Goal: Task Accomplishment & Management: Manage account settings

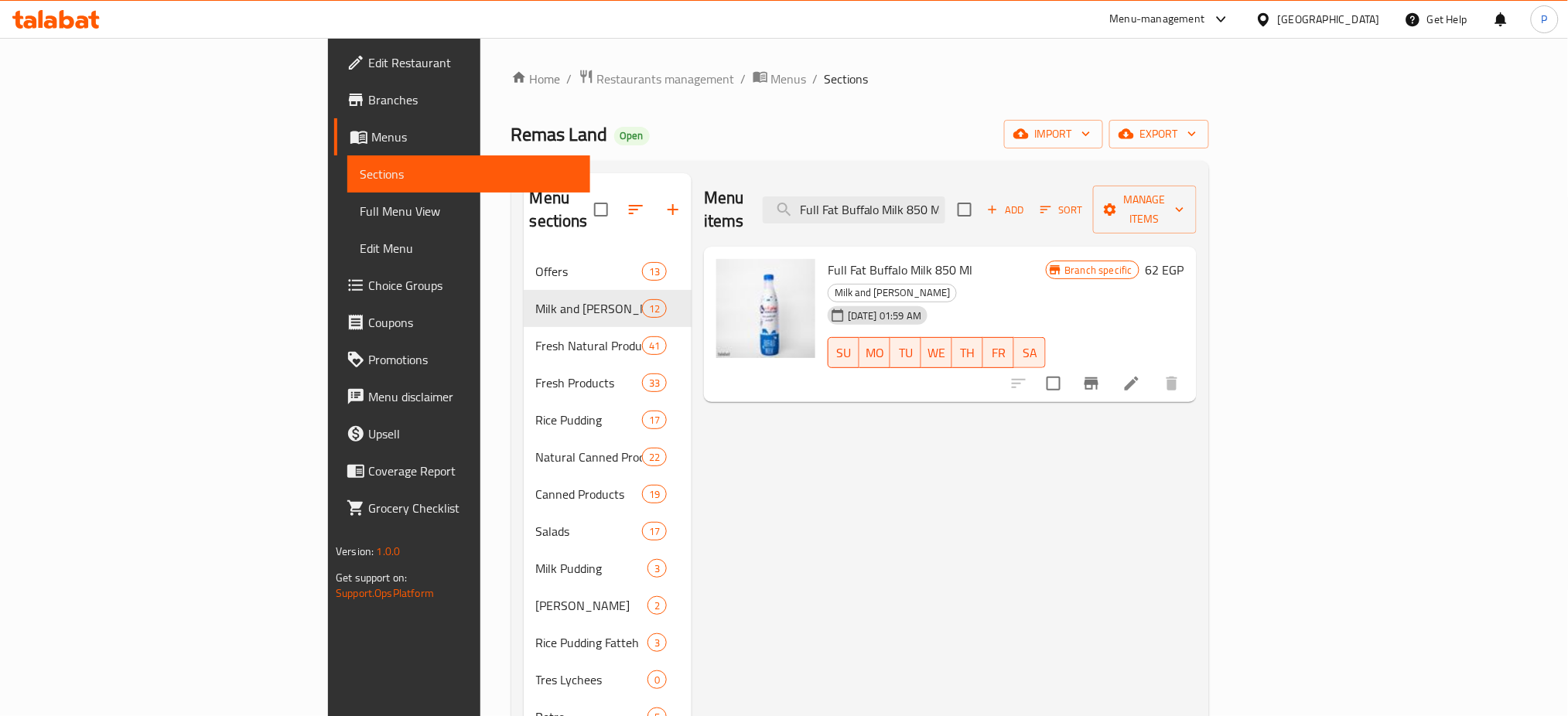
click at [1375, 9] on div "Egypt" at bounding box center [1318, 19] width 149 height 37
click at [1355, 17] on div "Egypt" at bounding box center [1329, 19] width 102 height 17
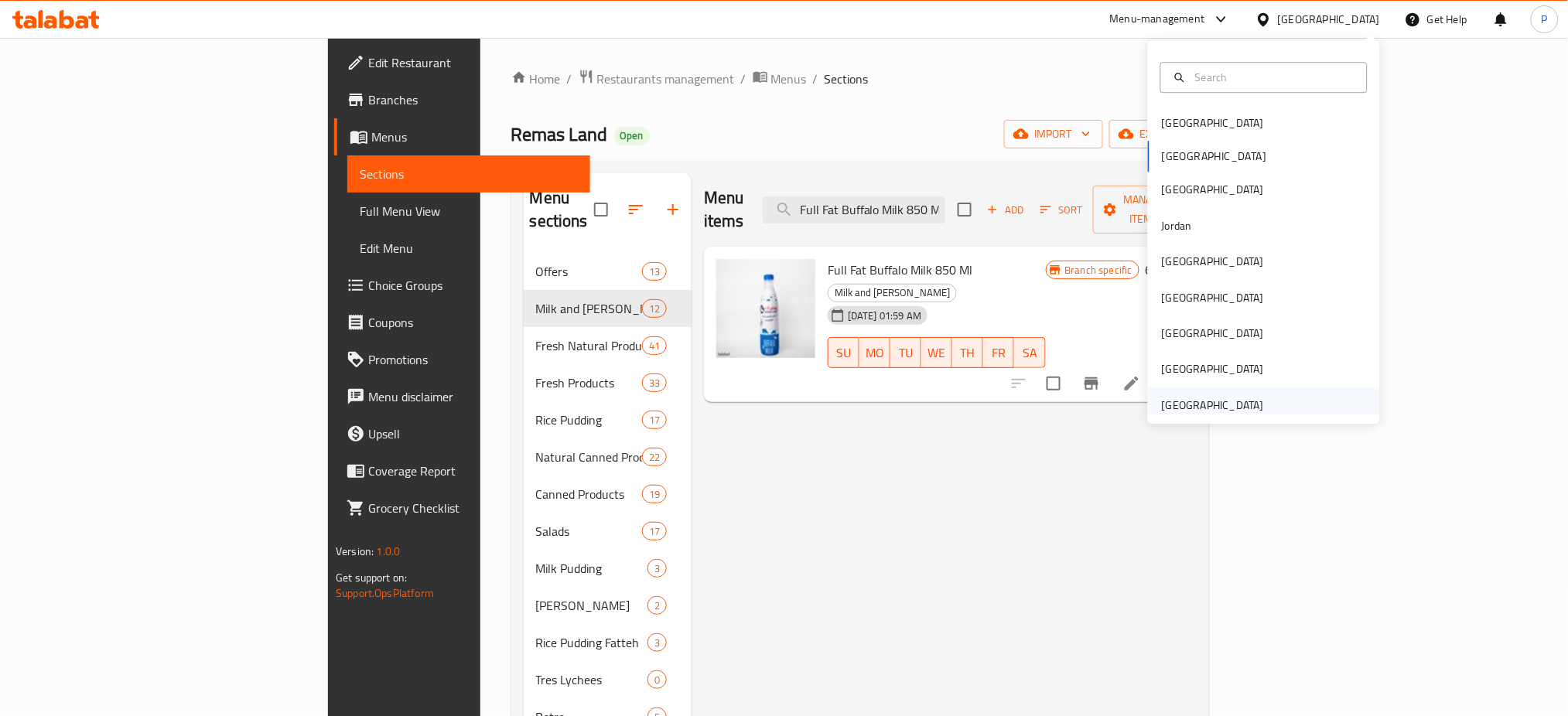
click at [1204, 405] on div "United Arab Emirates" at bounding box center [1213, 405] width 102 height 17
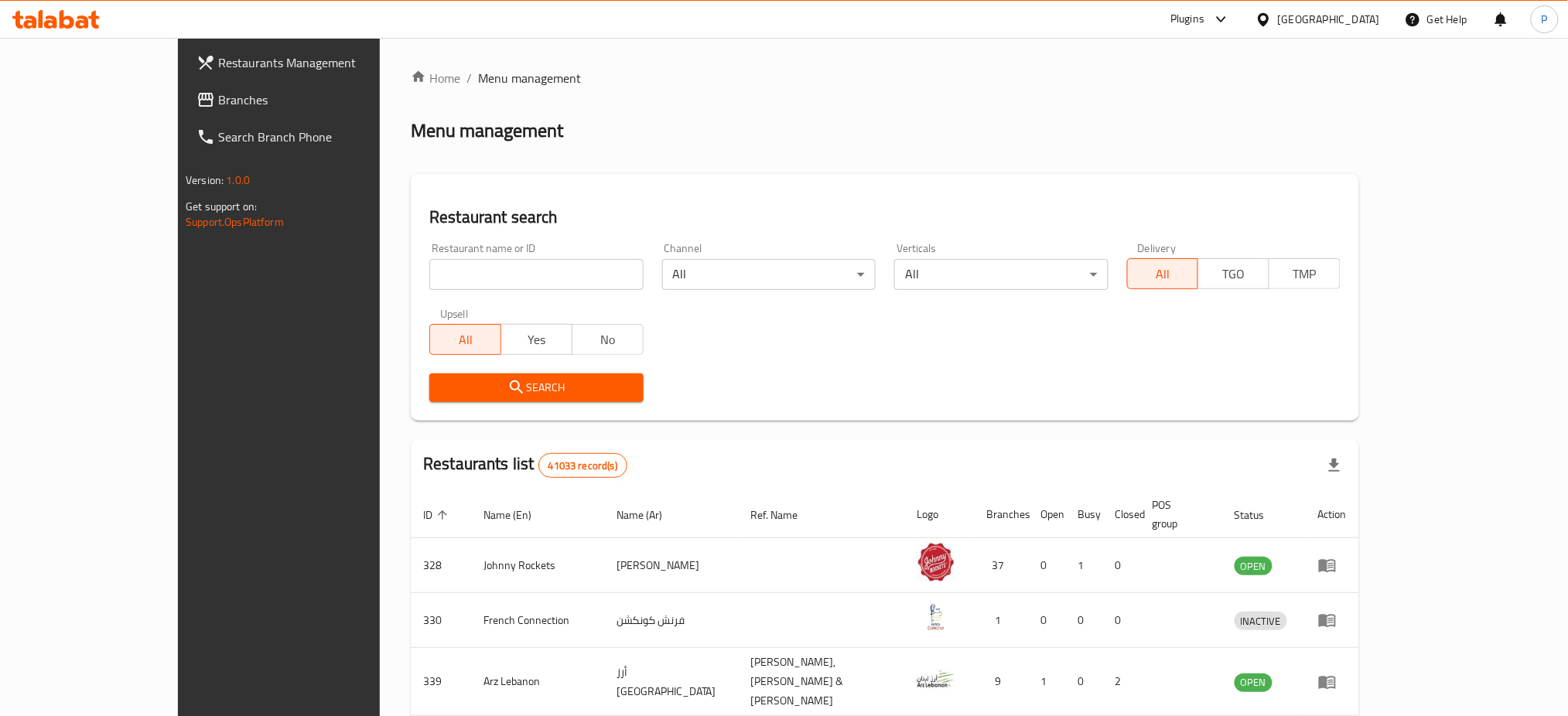
click at [524, 231] on div "Restaurant search Restaurant name or ID Restaurant name or ID Channel All ​ Ver…" at bounding box center [884, 297] width 949 height 247
click at [515, 281] on input "search" at bounding box center [536, 275] width 213 height 31
paste input "banana islan"
type input "banana islan"
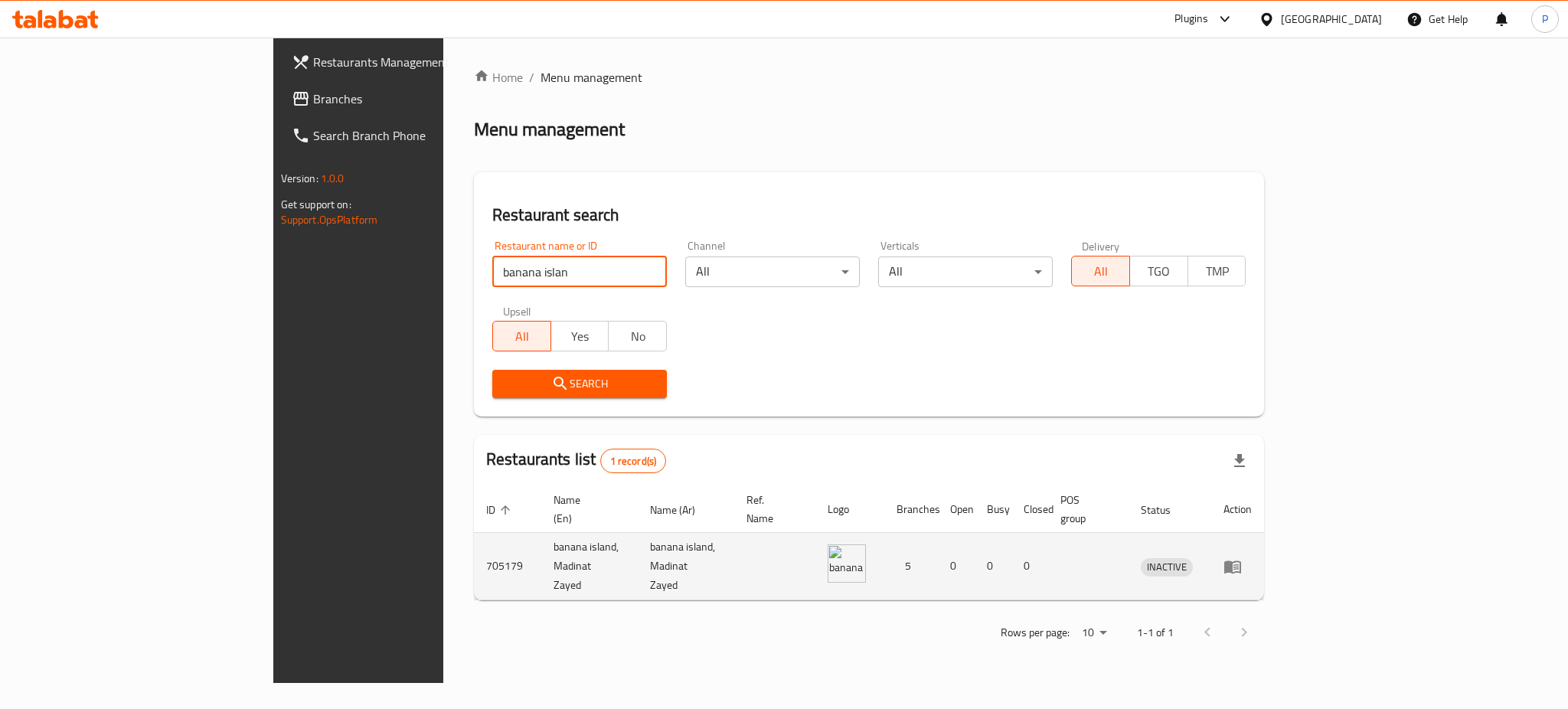
click at [1252, 558] on link "enhanced table" at bounding box center [1238, 567] width 29 height 19
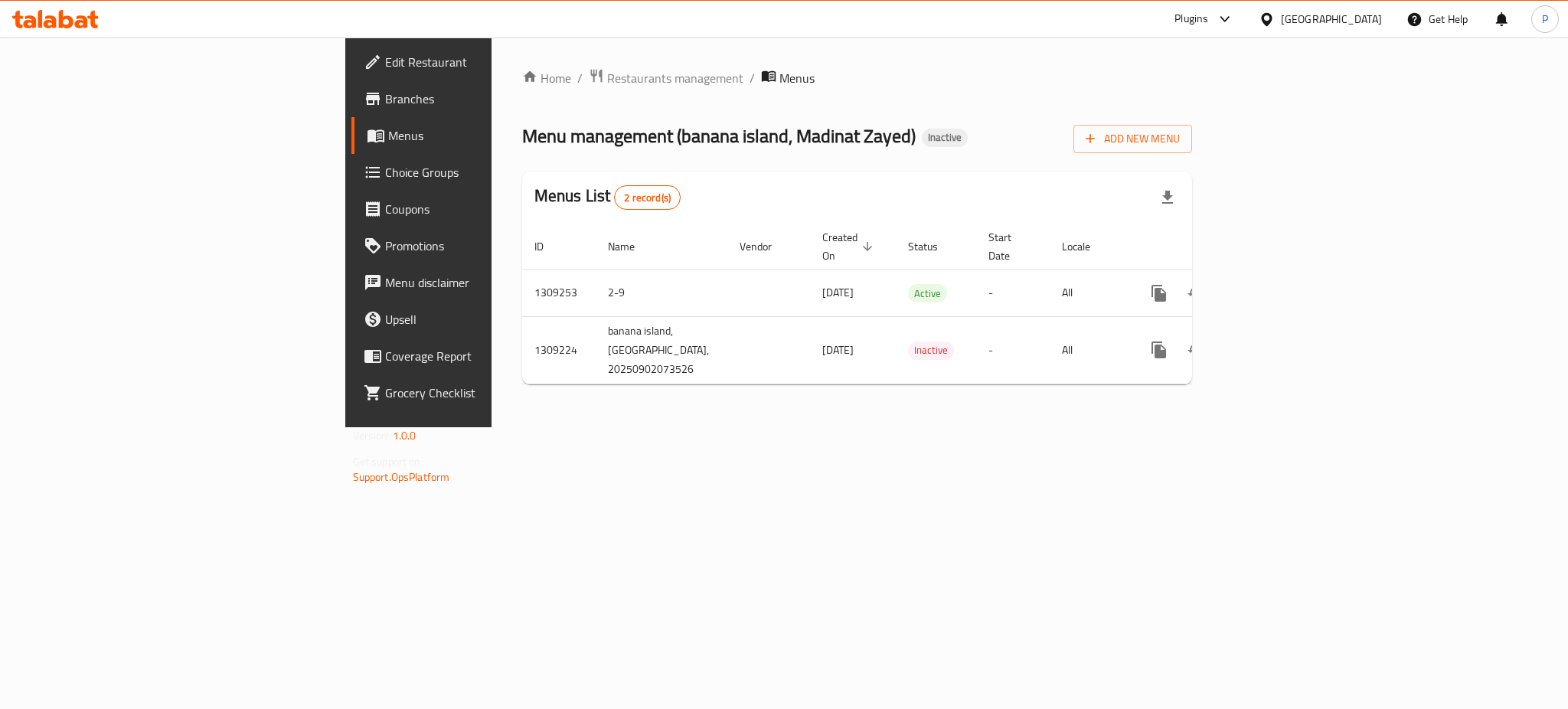
click at [385, 63] on span "Edit Restaurant" at bounding box center [490, 62] width 209 height 19
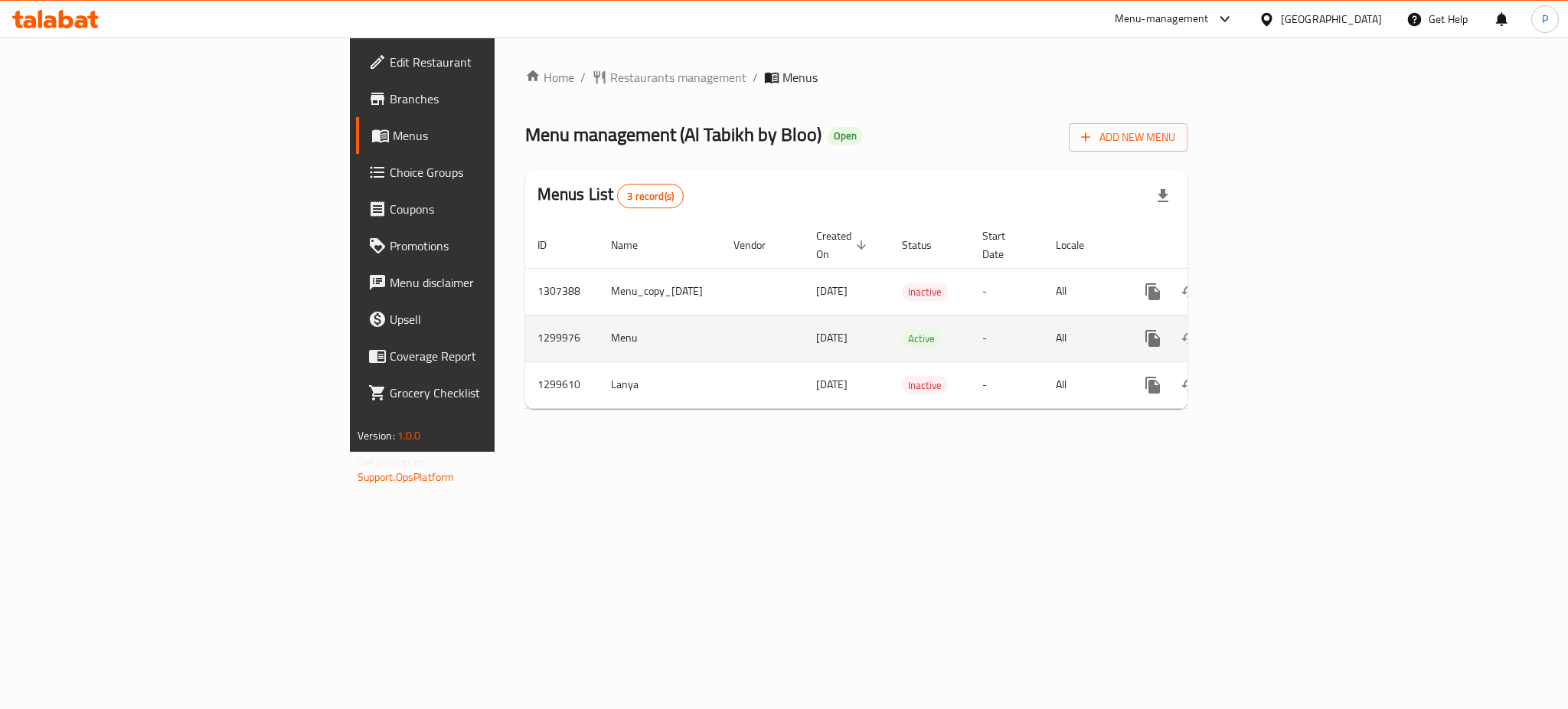
click at [1273, 329] on icon "enhanced table" at bounding box center [1264, 338] width 19 height 19
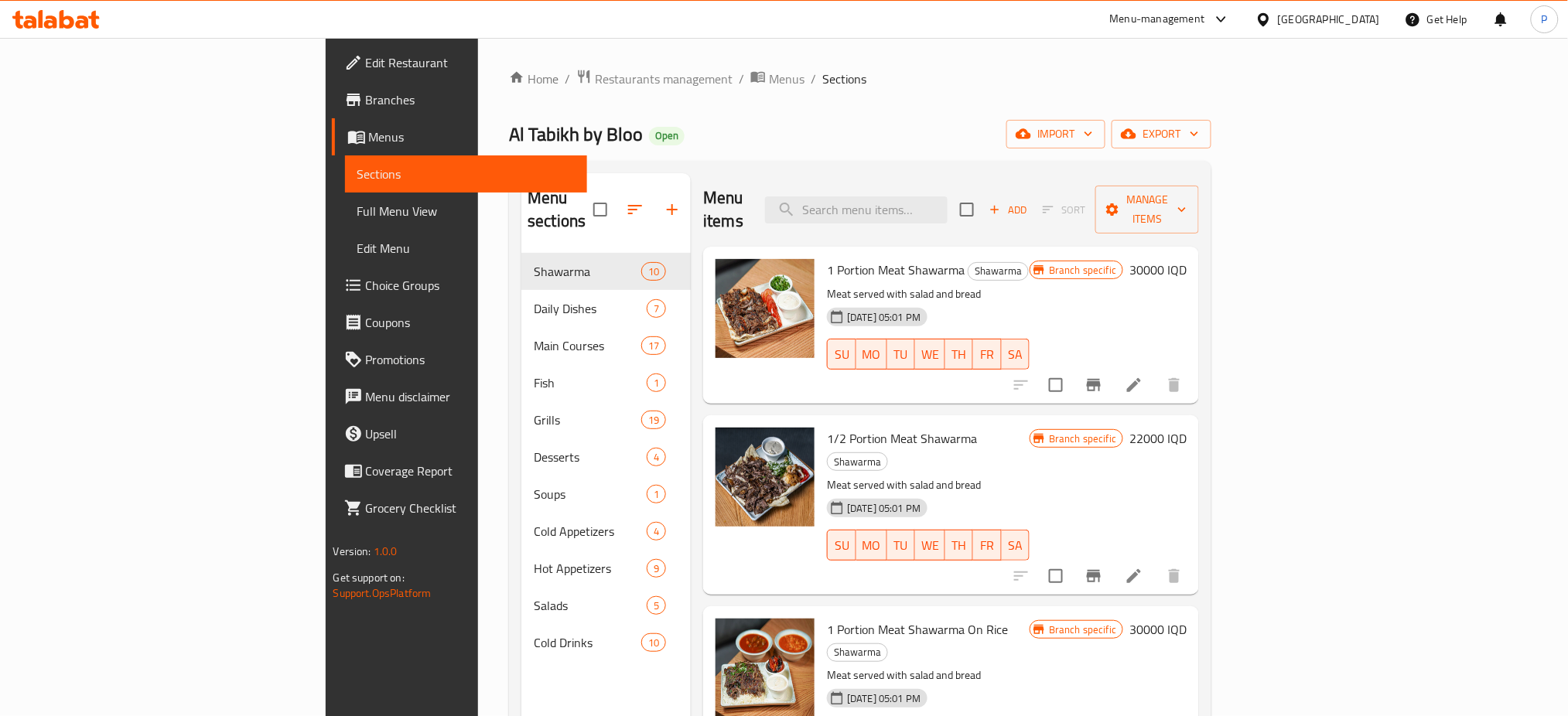
drag, startPoint x: 704, startPoint y: 128, endPoint x: 716, endPoint y: 128, distance: 12.0
click at [704, 128] on div "Al Tabikh by Bloo Open import export" at bounding box center [860, 135] width 703 height 29
click at [938, 179] on div "Menu items Add Sort Manage items" at bounding box center [951, 210] width 496 height 73
click at [941, 202] on input "search" at bounding box center [856, 210] width 183 height 27
paste input "بيتزا دجاج"
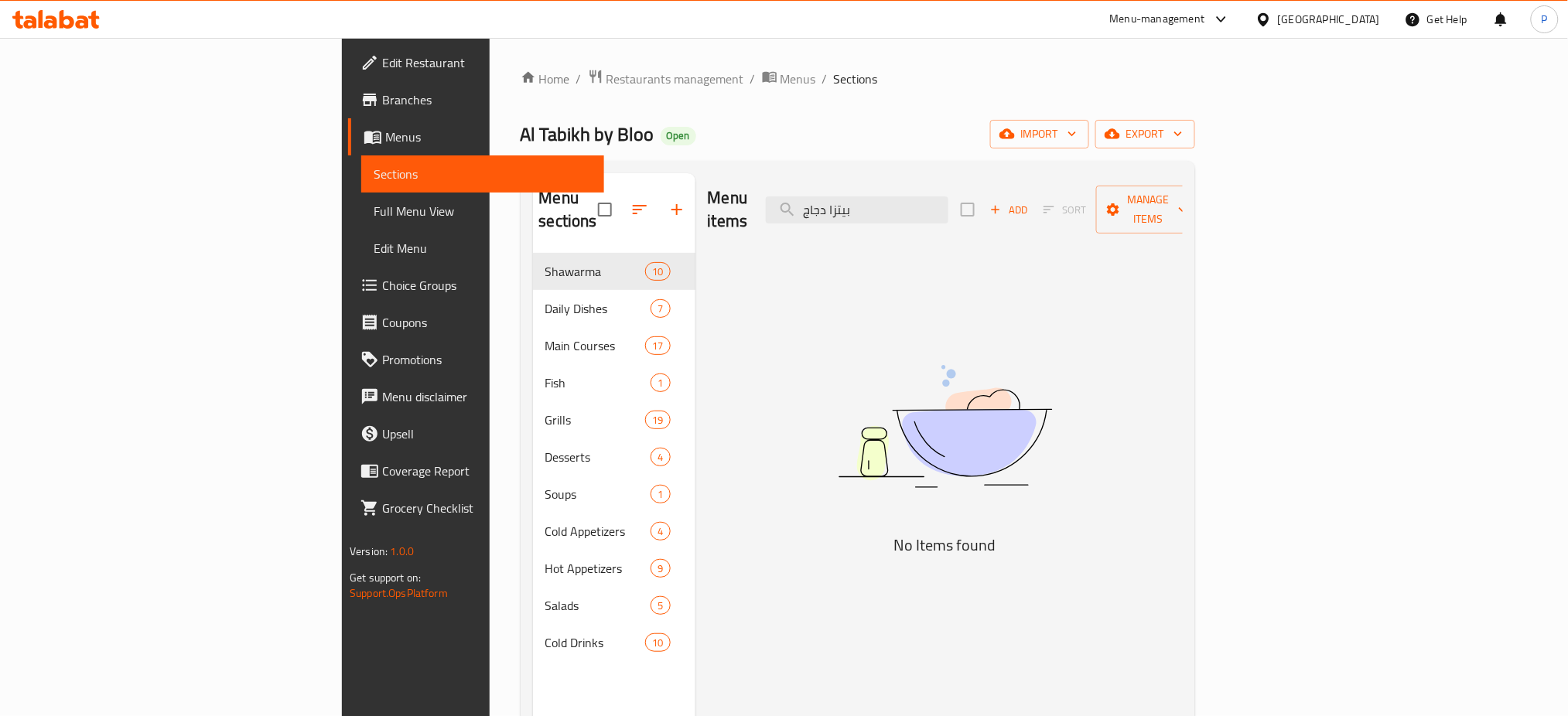
drag, startPoint x: 666, startPoint y: 282, endPoint x: 675, endPoint y: 278, distance: 9.8
click at [695, 282] on div "Menu items بيتزا دجاج Add Sort Manage items No Items found" at bounding box center [939, 532] width 487 height 716
click at [1009, 180] on div "Menu items بيتزا دجاج Add Sort Manage items" at bounding box center [945, 210] width 475 height 73
click at [949, 196] on input "بيتزا دجاج" at bounding box center [857, 210] width 183 height 27
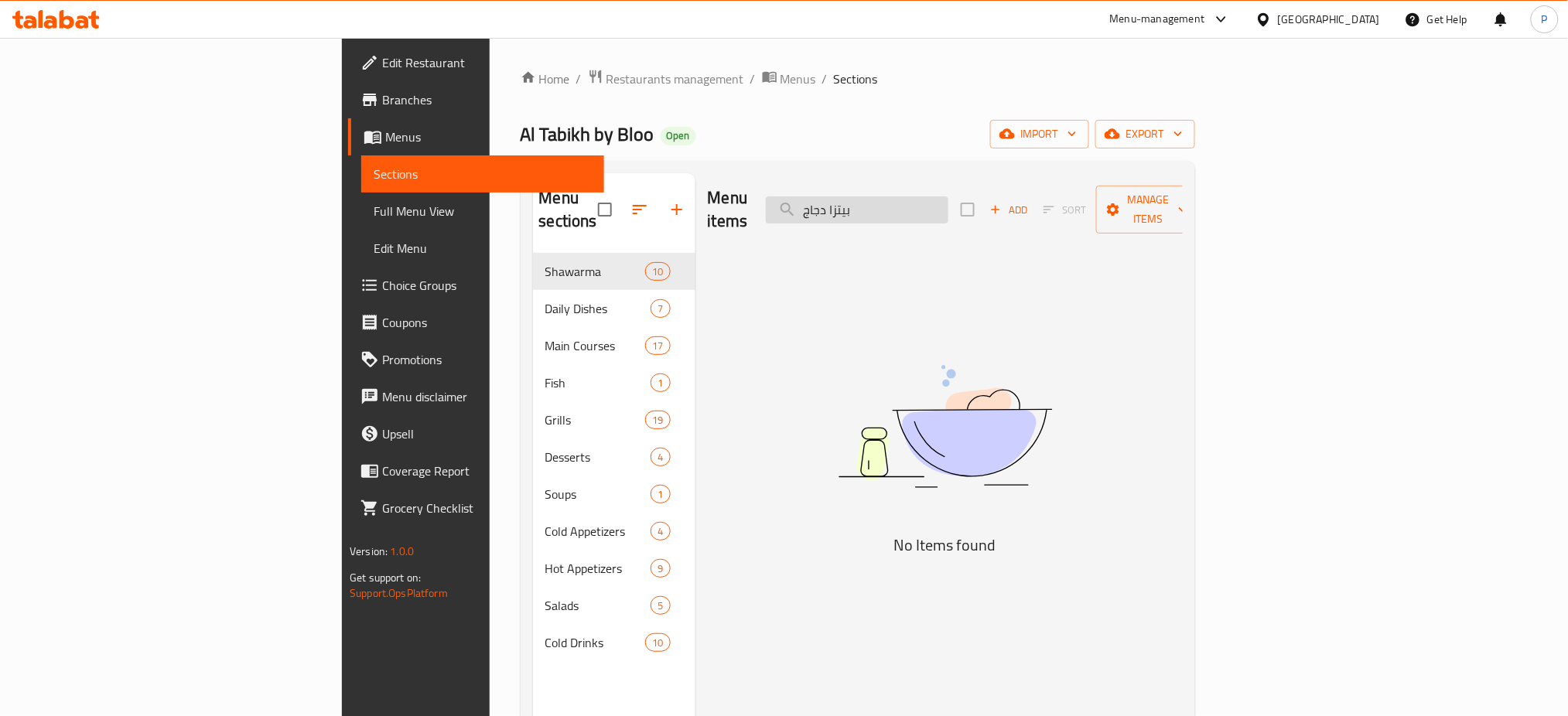
paste input "نقانق"
click at [949, 196] on input "بيتزا نقانق" at bounding box center [857, 210] width 183 height 27
paste input "search"
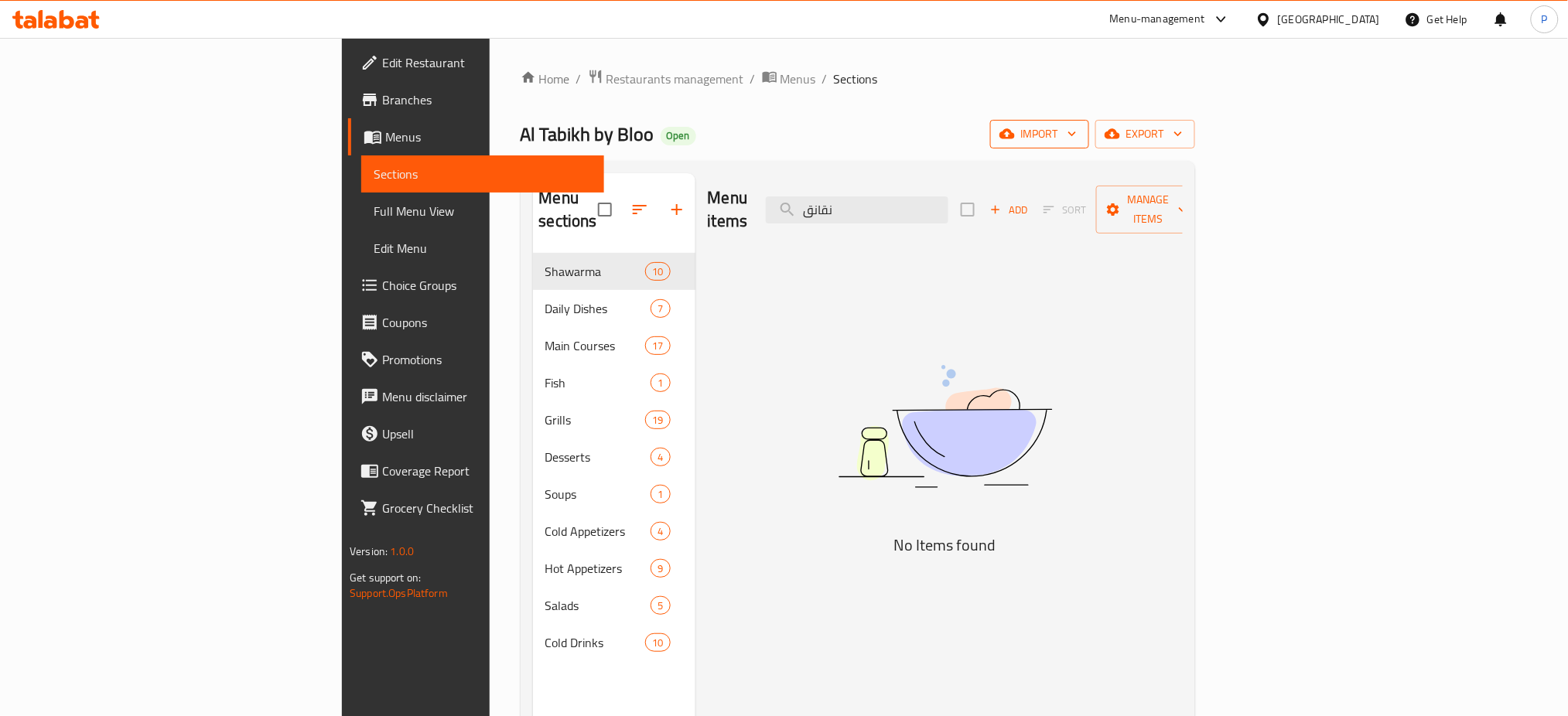
type input "نقانق"
click at [1077, 128] on span "import" at bounding box center [1040, 134] width 74 height 19
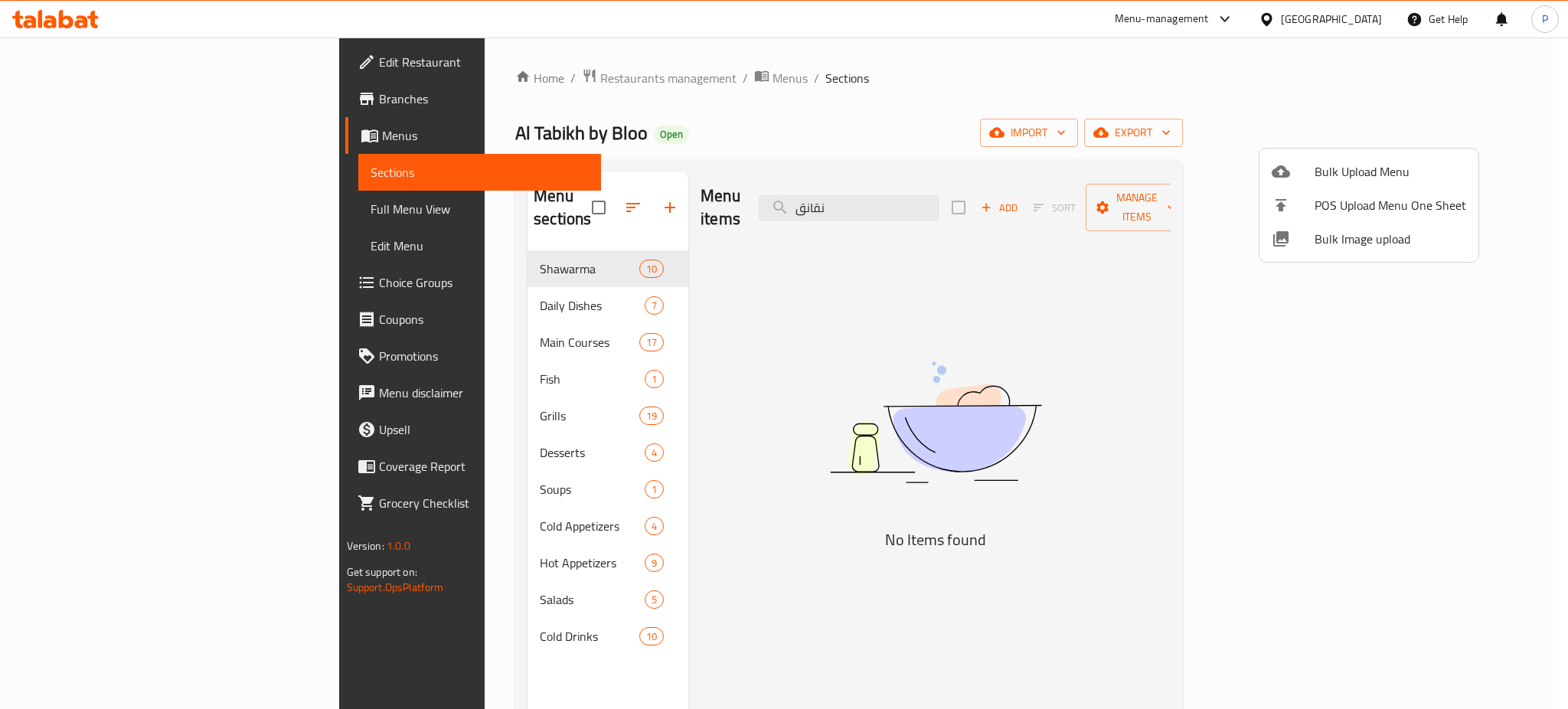
click at [1342, 242] on span "Bulk Image upload" at bounding box center [1390, 239] width 151 height 19
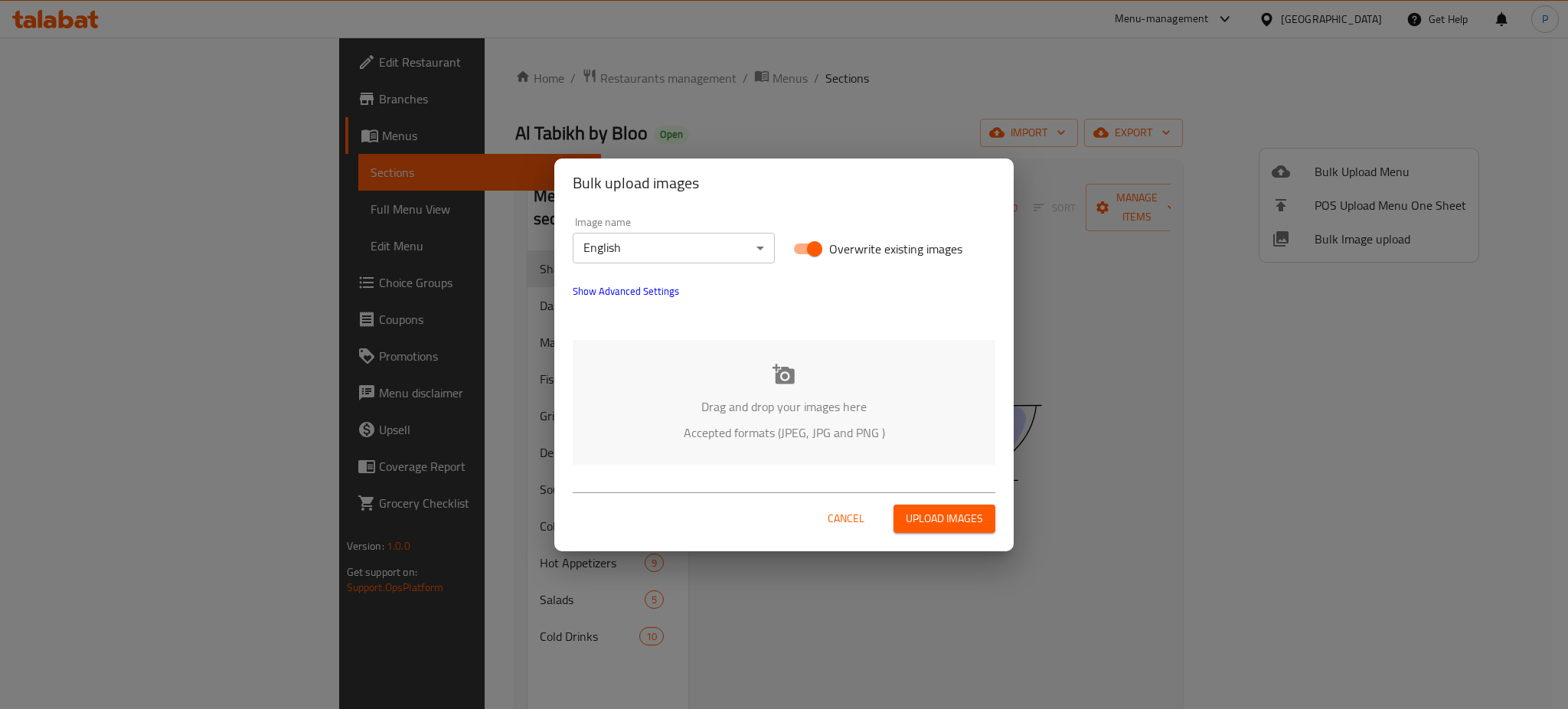
click at [666, 247] on body "​ Menu-management [GEOGRAPHIC_DATA] Get Help P Edit Restaurant Branches Menus S…" at bounding box center [784, 373] width 1568 height 671
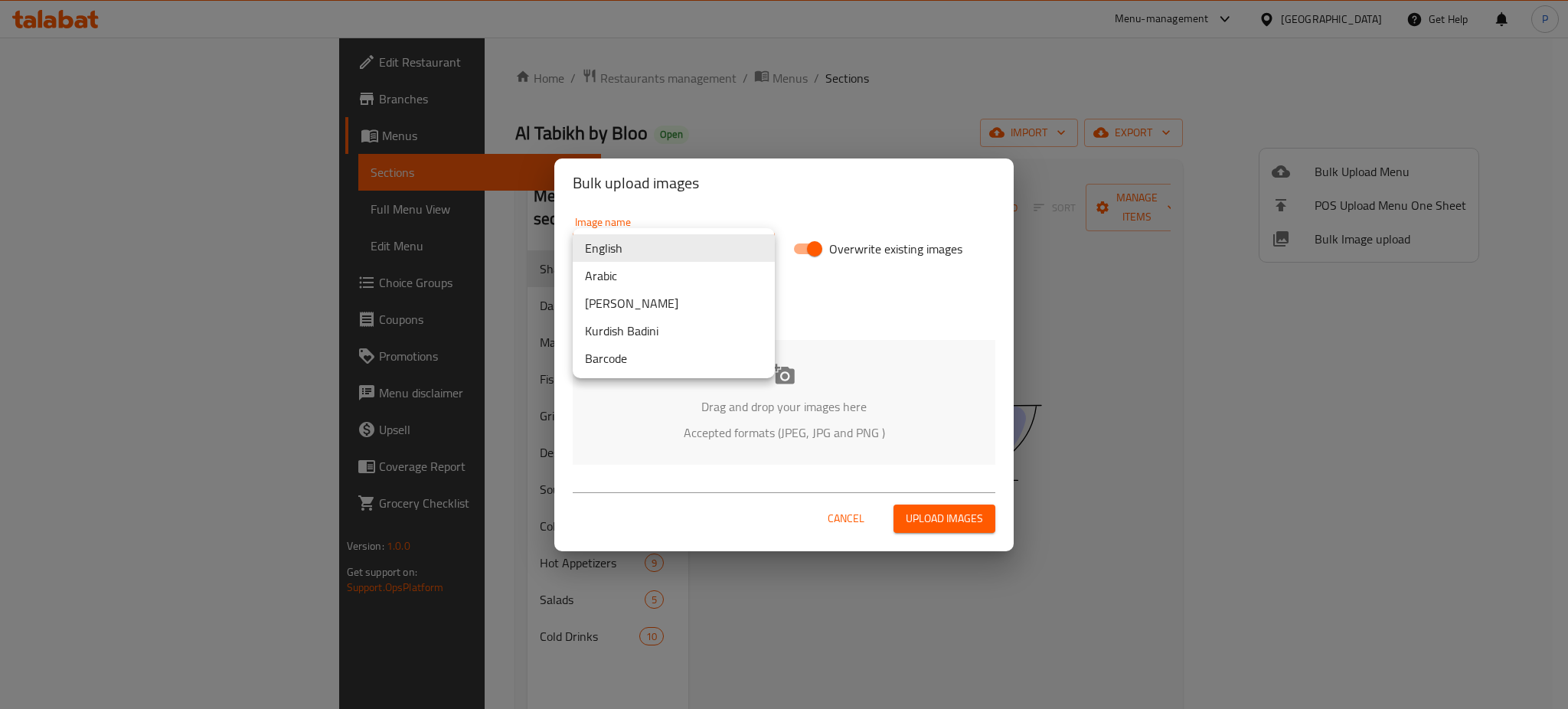
click at [622, 278] on li "Arabic" at bounding box center [674, 276] width 202 height 28
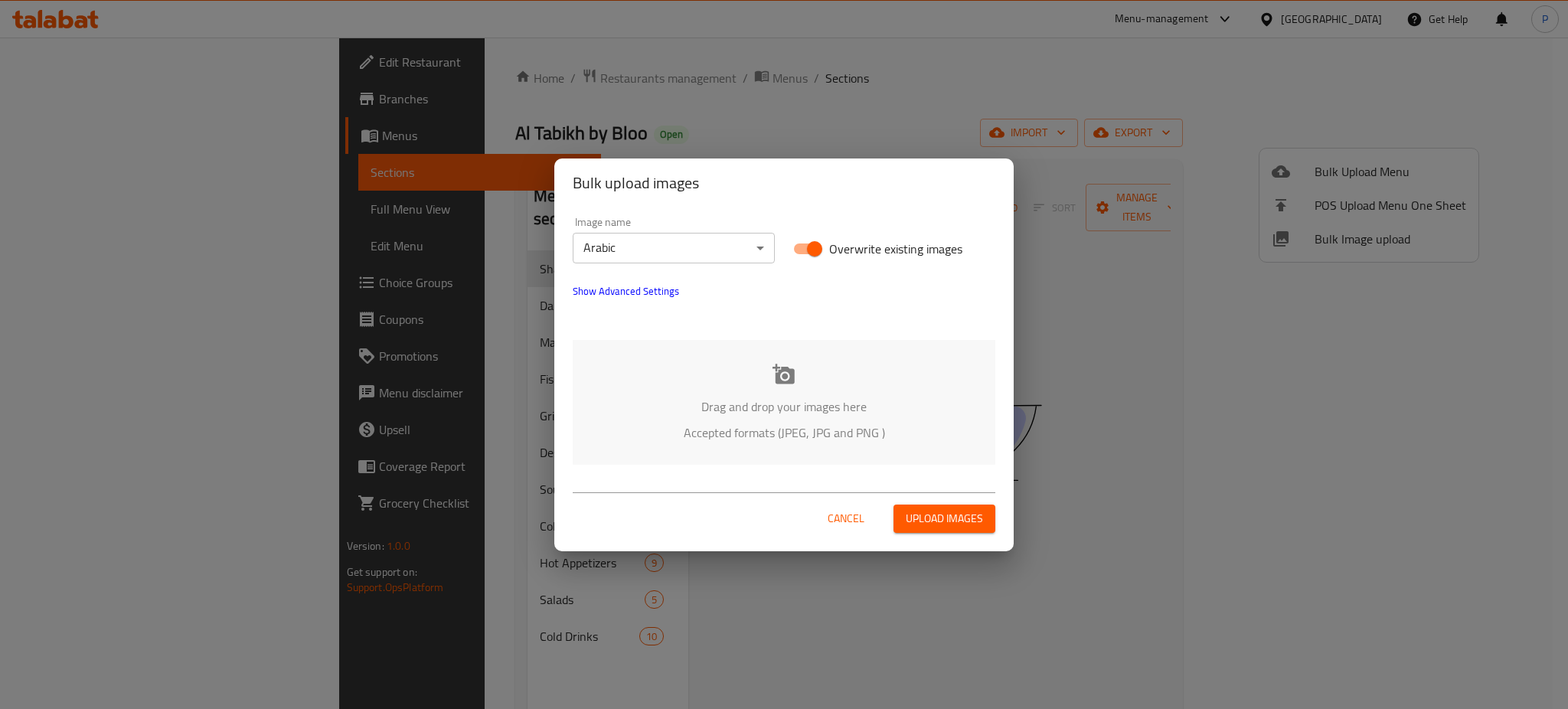
click at [803, 354] on div "Drag and drop your images here Accepted formats (JPEG, JPG and PNG )" at bounding box center [784, 402] width 422 height 124
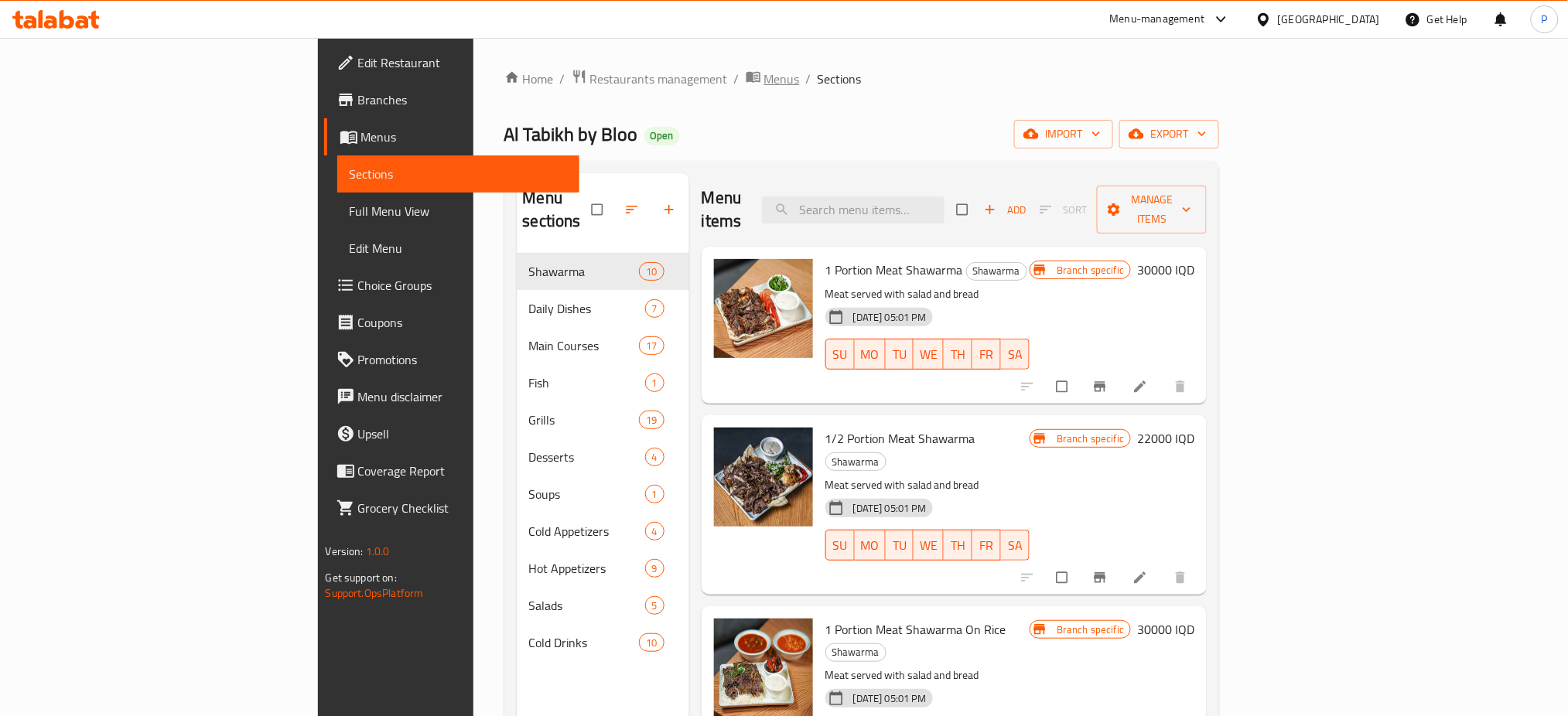
click at [764, 83] on span "Menus" at bounding box center [781, 79] width 35 height 19
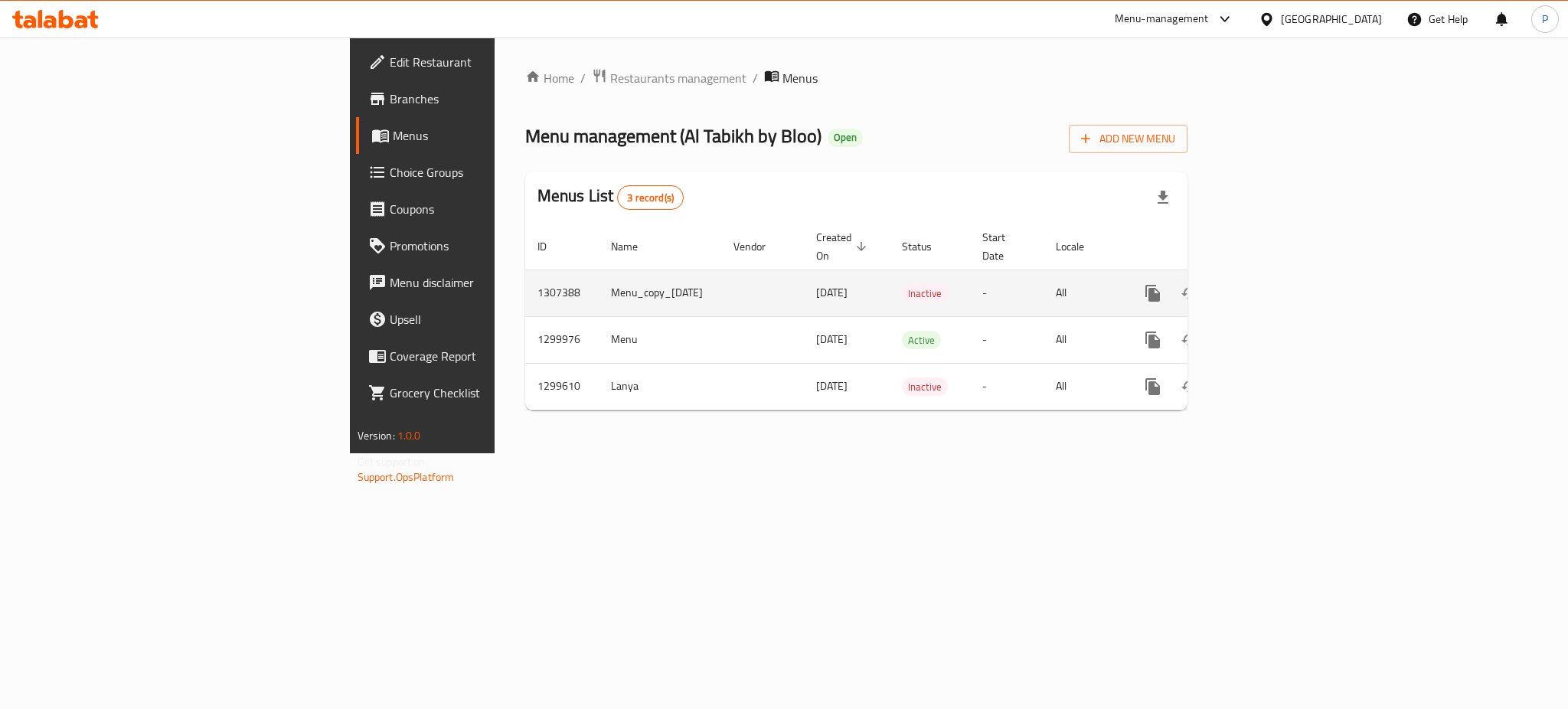
click at [1271, 286] on icon "enhanced table" at bounding box center [1263, 293] width 13 height 13
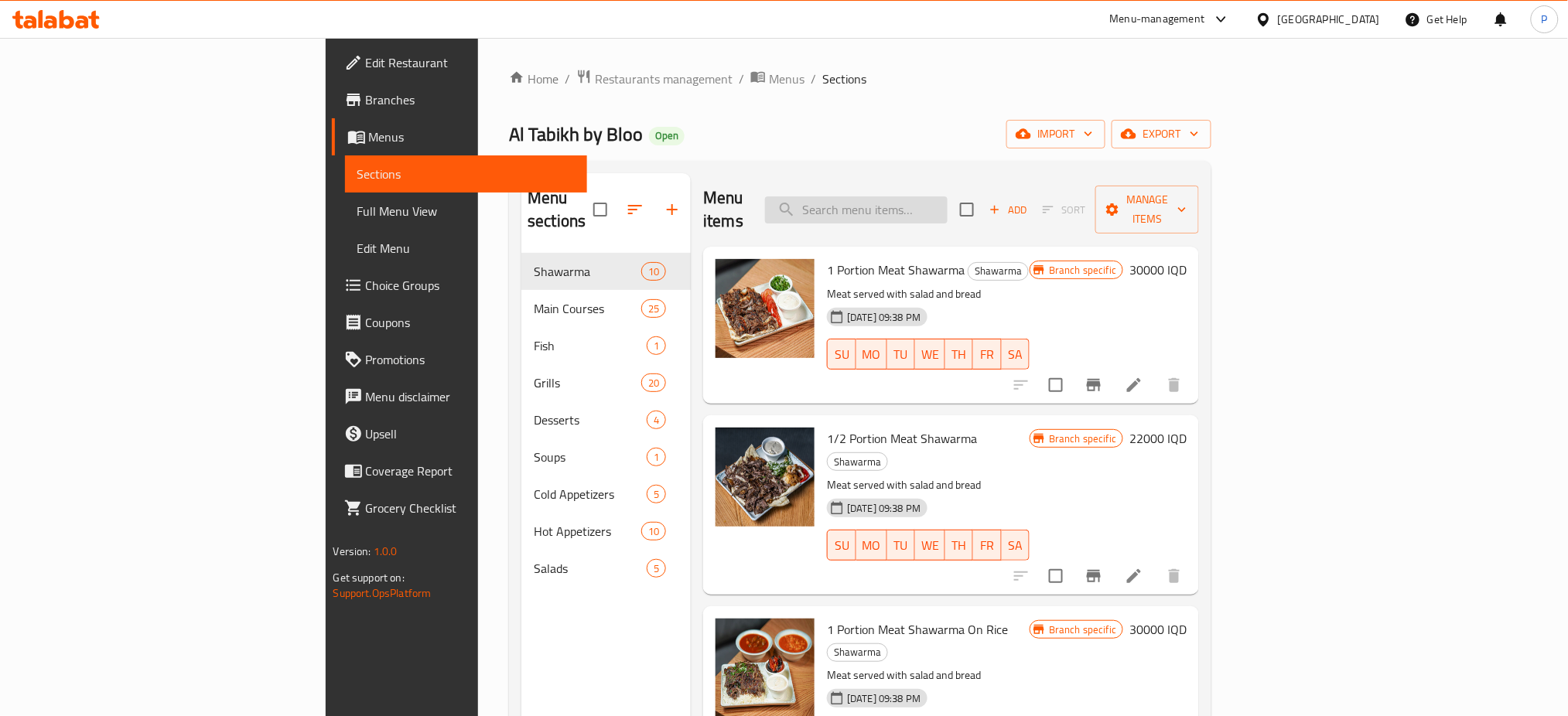
drag, startPoint x: 1022, startPoint y: 184, endPoint x: 1003, endPoint y: 201, distance: 25.5
click at [948, 196] on input "search" at bounding box center [856, 210] width 183 height 27
click at [948, 202] on input "search" at bounding box center [856, 210] width 183 height 27
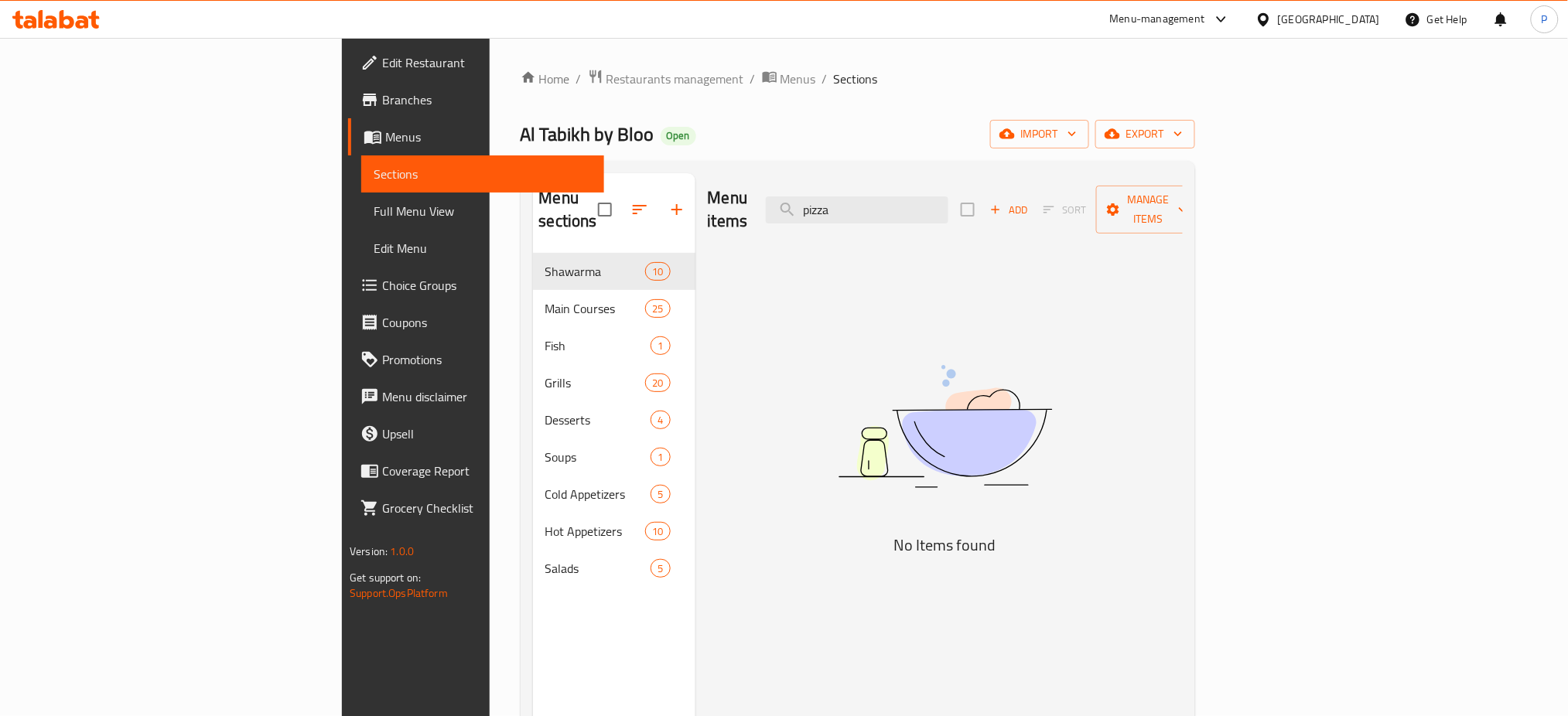
type input "pizza"
click at [1045, 173] on div "Menu sections Shawarma 10 Main Courses 25 Fish 1 Grills 20 Desserts 4 Soups 1 C…" at bounding box center [858, 532] width 675 height 741
click at [1080, 140] on icon "button" at bounding box center [1072, 133] width 15 height 15
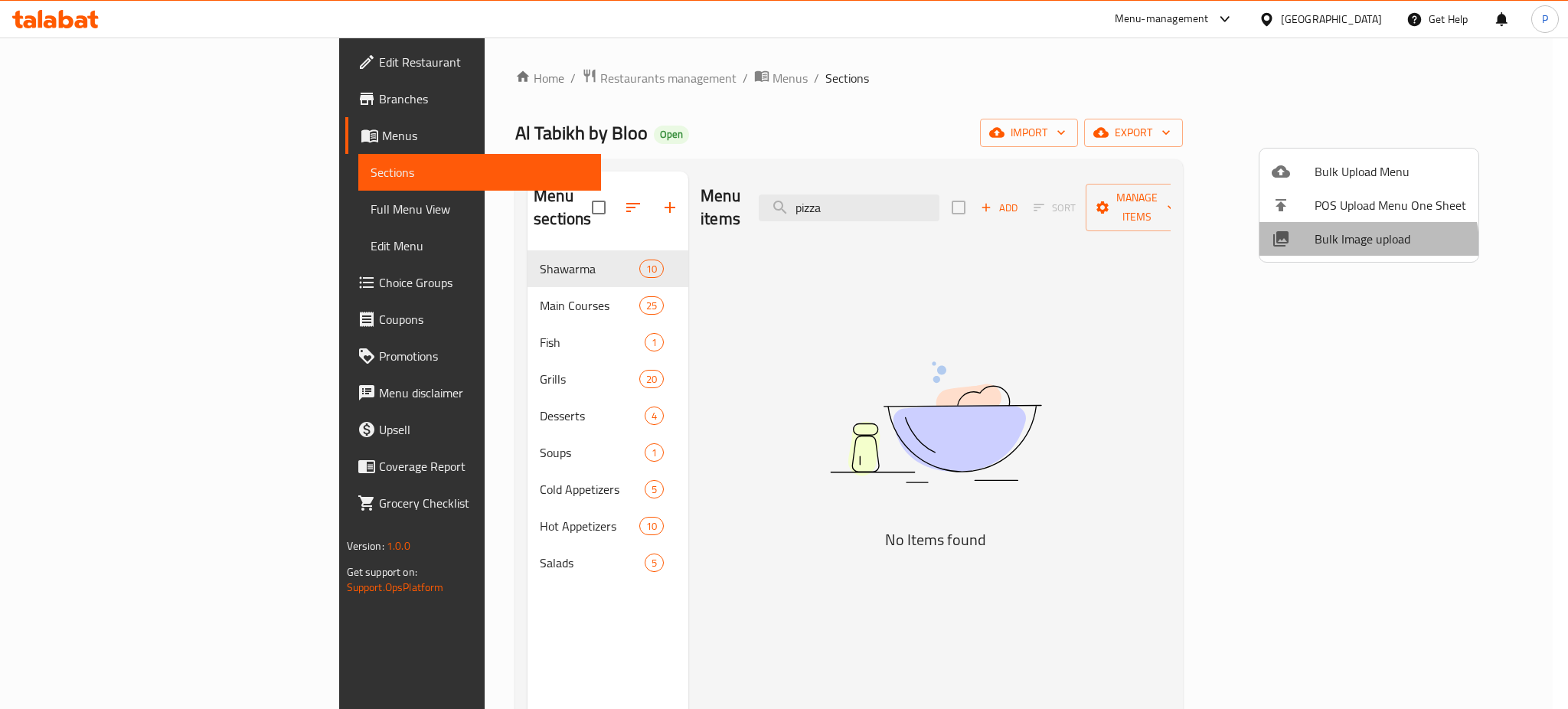
drag, startPoint x: 1350, startPoint y: 251, endPoint x: 1300, endPoint y: 277, distance: 56.4
click at [1348, 257] on ul "Bulk Upload Menu POS Upload Menu One Sheet Bulk Image upload" at bounding box center [1369, 205] width 219 height 114
click at [1350, 243] on span "Bulk Image upload" at bounding box center [1390, 239] width 151 height 19
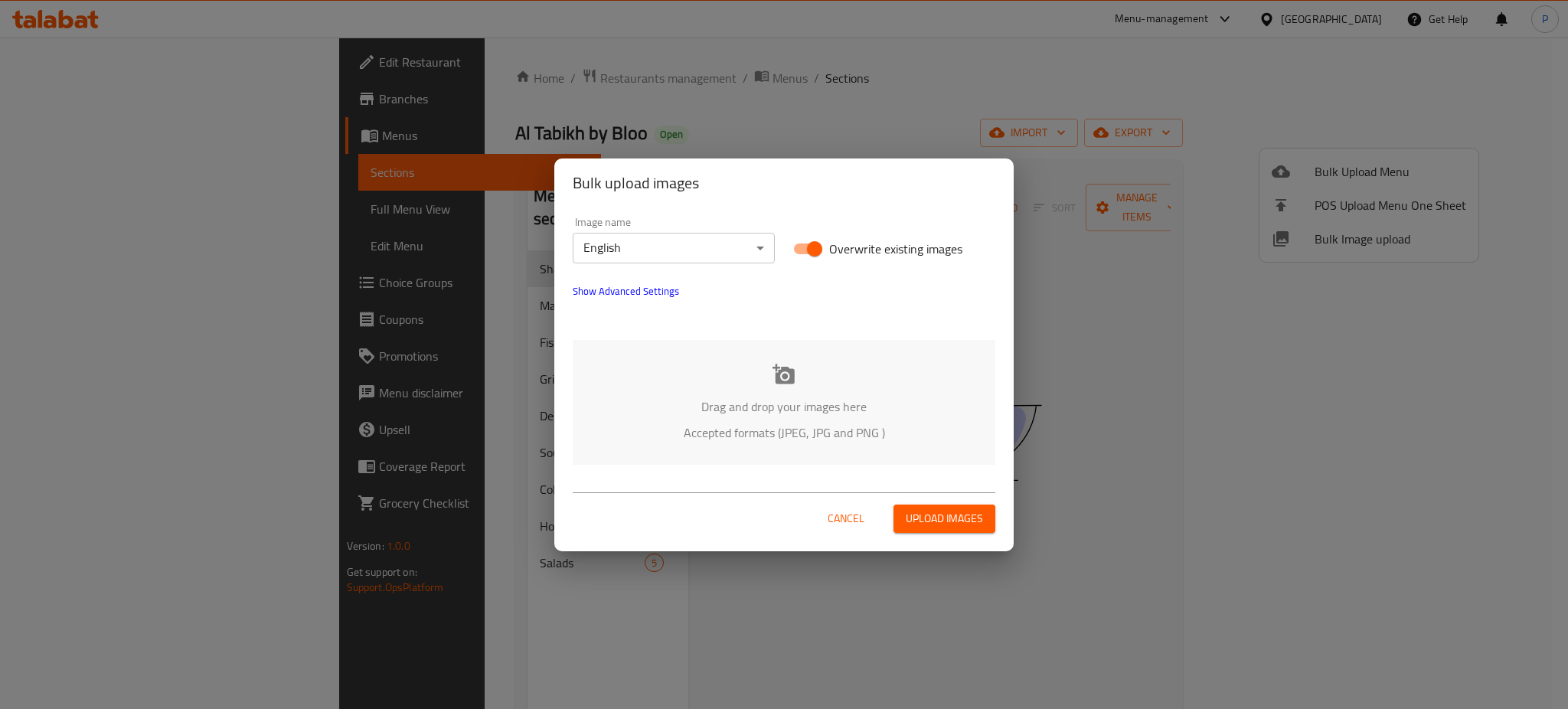
click at [749, 423] on p "Accepted formats (JPEG, JPG and PNG )" at bounding box center [784, 432] width 377 height 19
click at [595, 231] on div "Image name English ​" at bounding box center [674, 240] width 202 height 47
click at [601, 244] on body "​ Menu-management Iraq Get Help P Edit Restaurant Branches Menus Sections Full …" at bounding box center [784, 373] width 1568 height 671
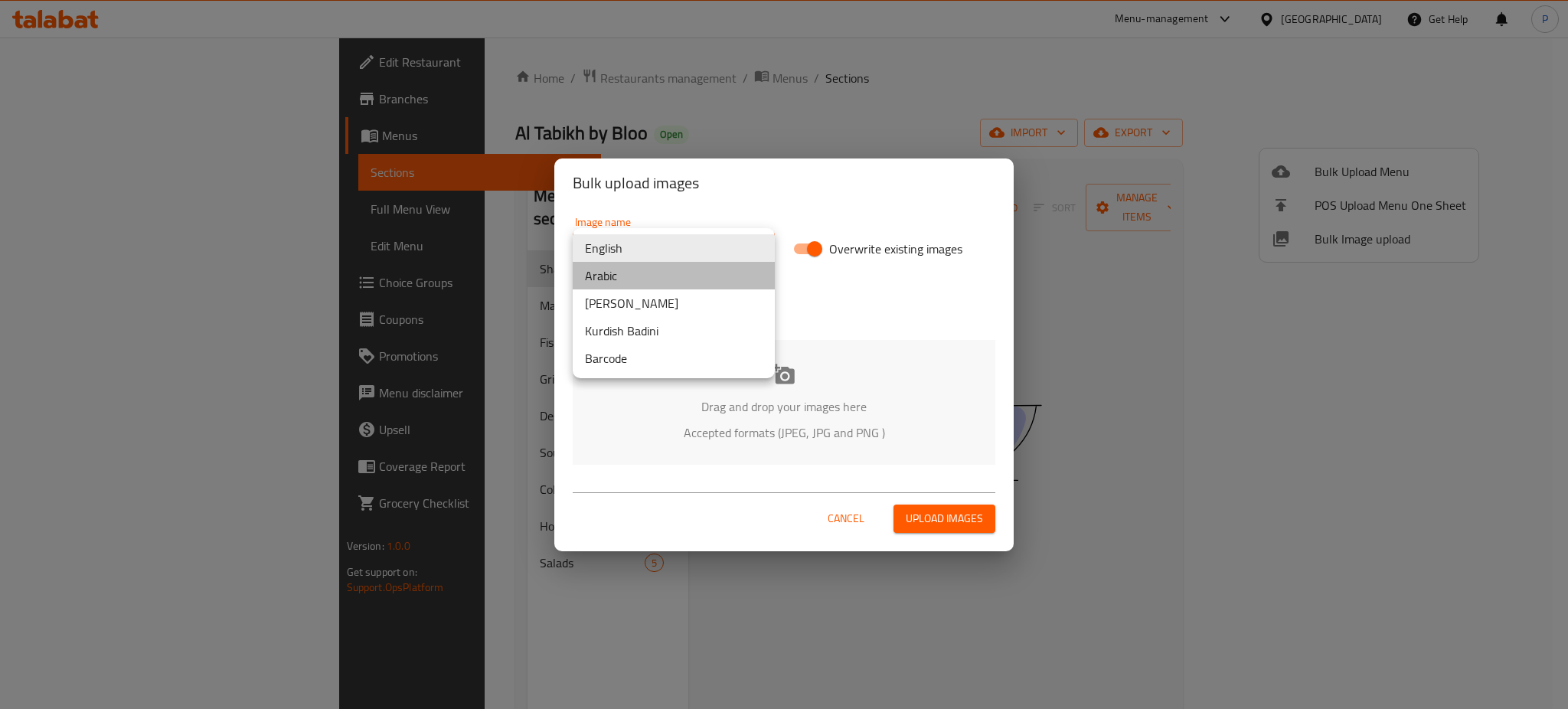
click at [603, 273] on li "Arabic" at bounding box center [674, 276] width 202 height 28
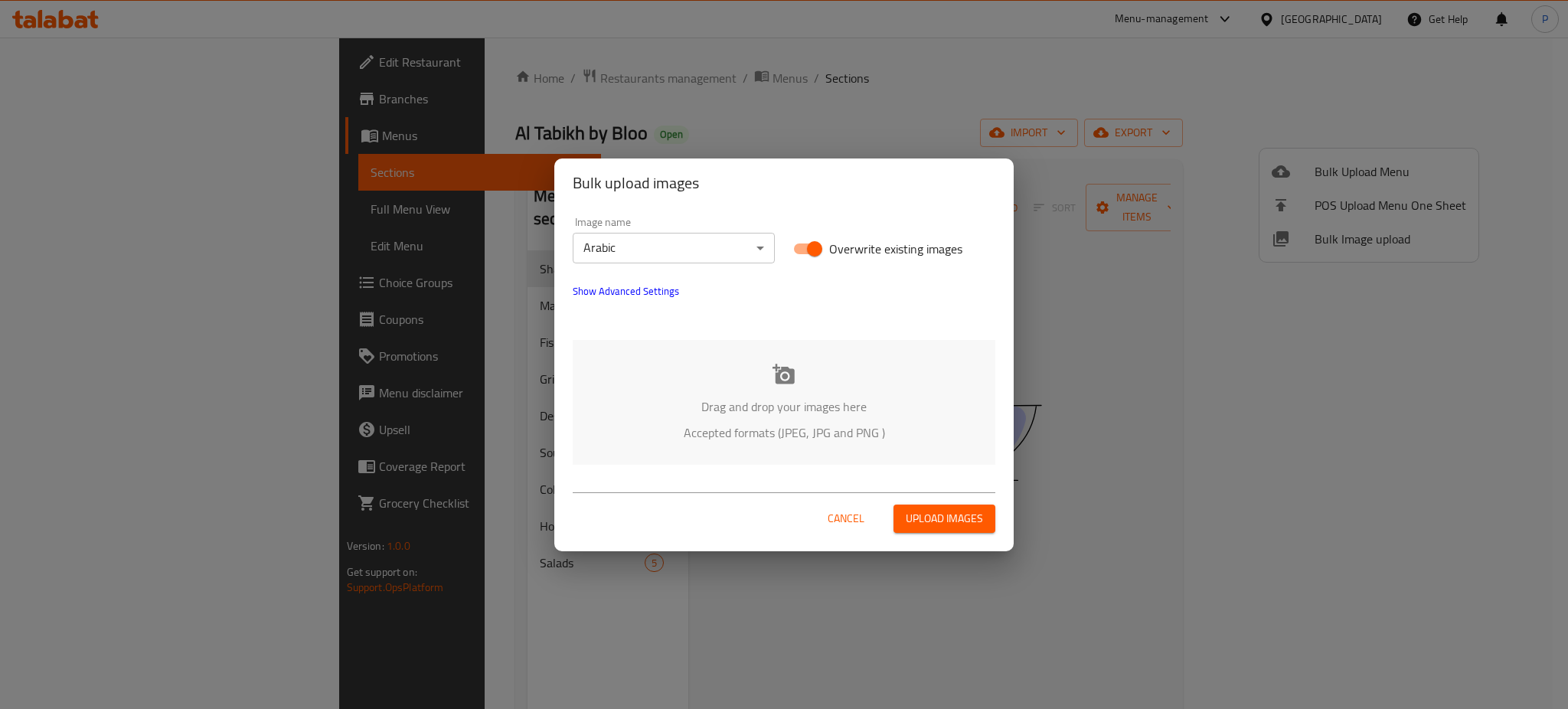
click at [699, 390] on div "Drag and drop your images here Accepted formats (JPEG, JPG and PNG )" at bounding box center [784, 402] width 422 height 124
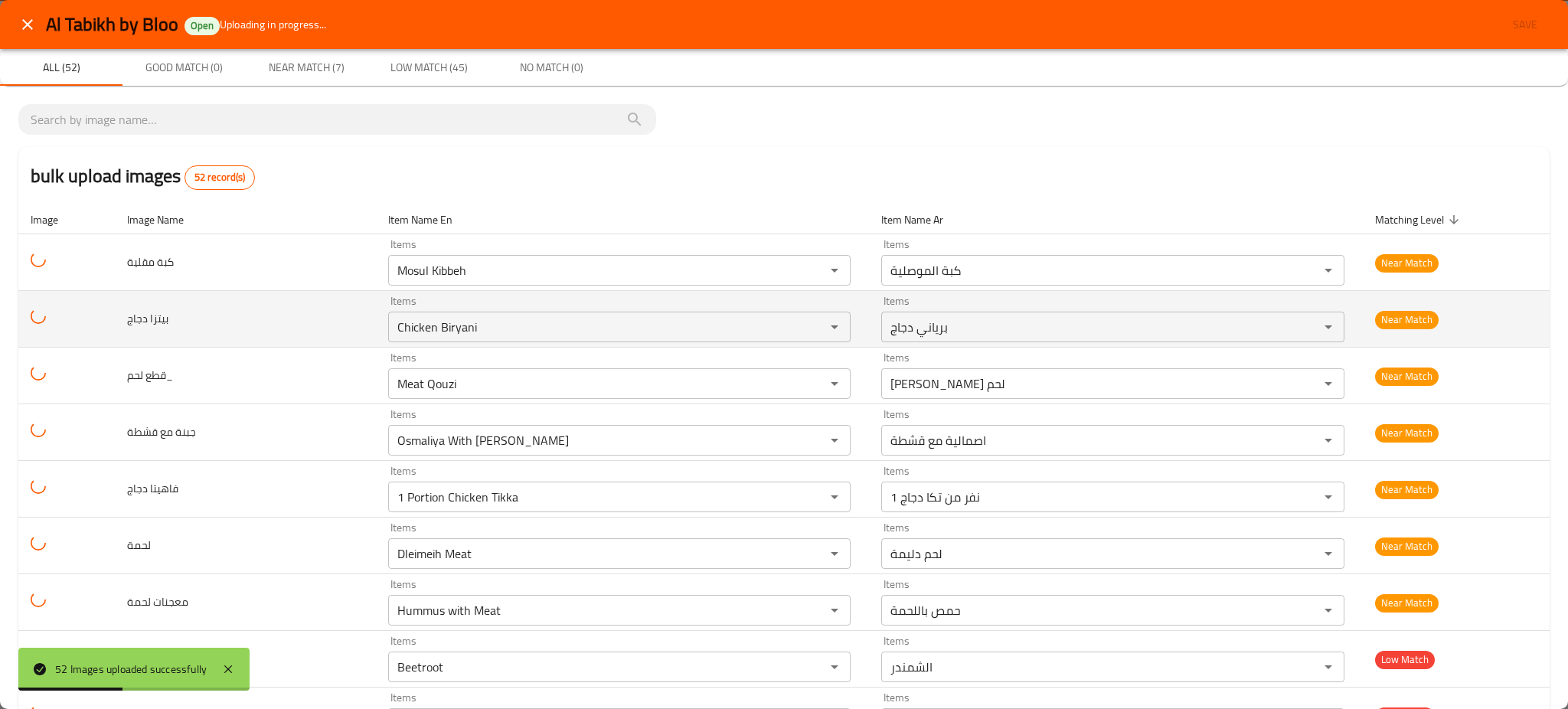
scroll to position [102, 0]
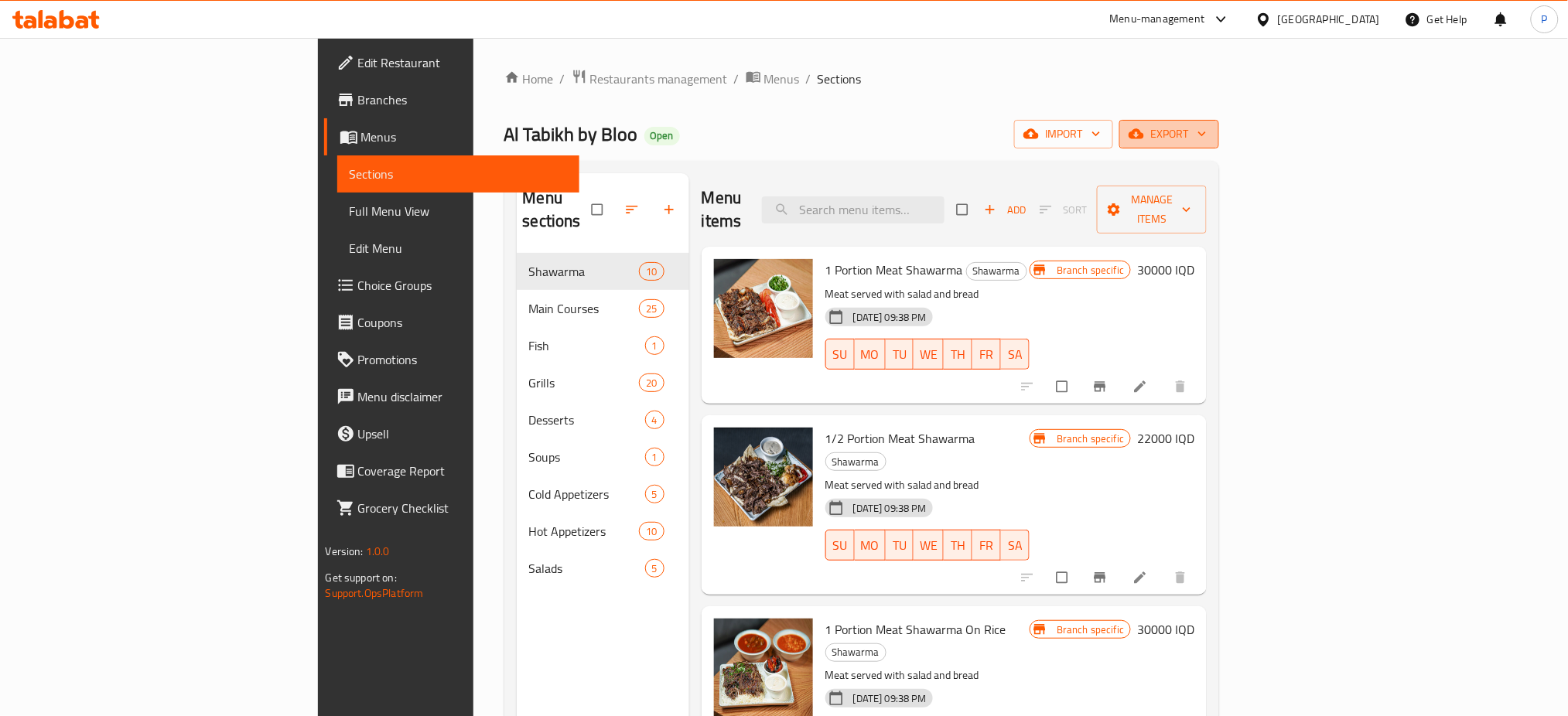
click at [1219, 147] on button "export" at bounding box center [1169, 135] width 99 height 29
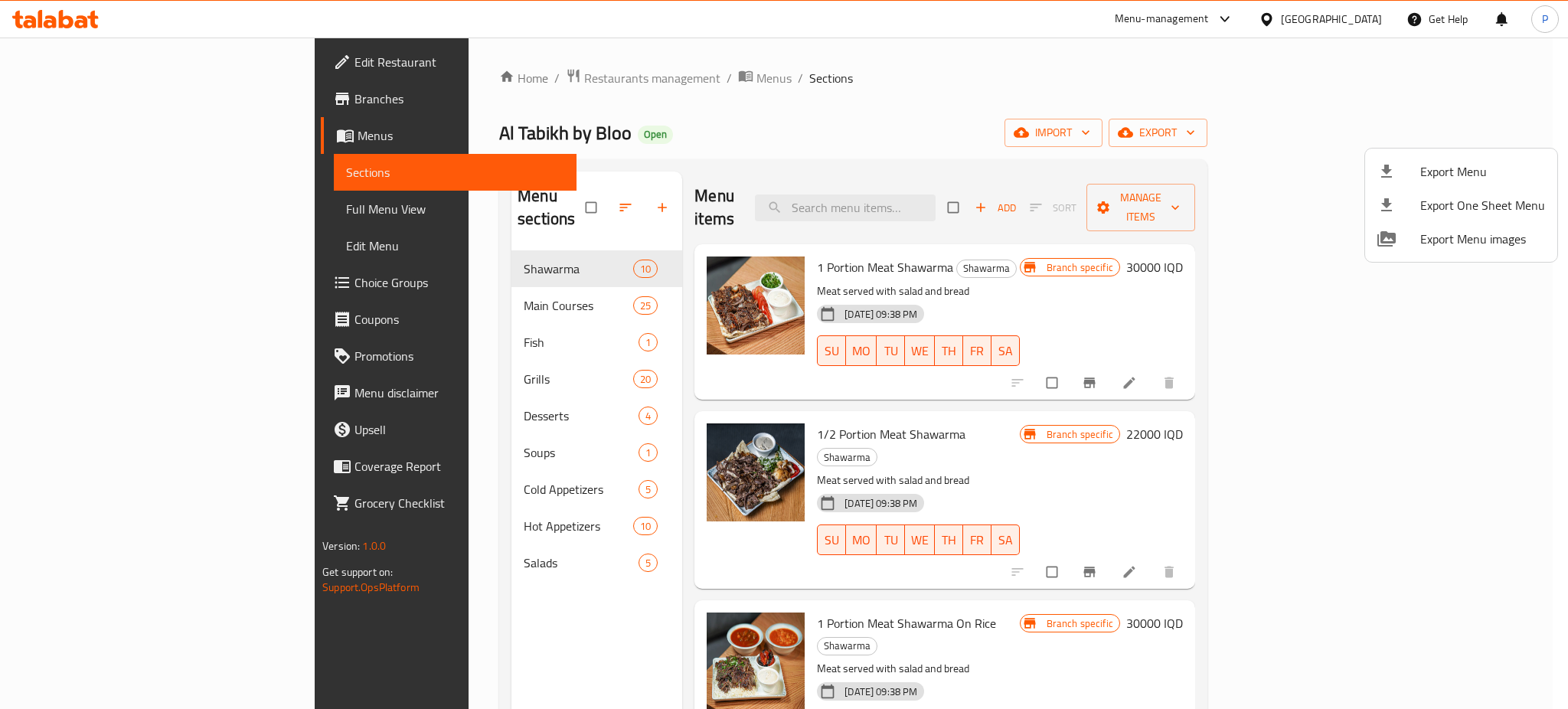
click at [1423, 170] on span "Export Menu" at bounding box center [1482, 171] width 124 height 19
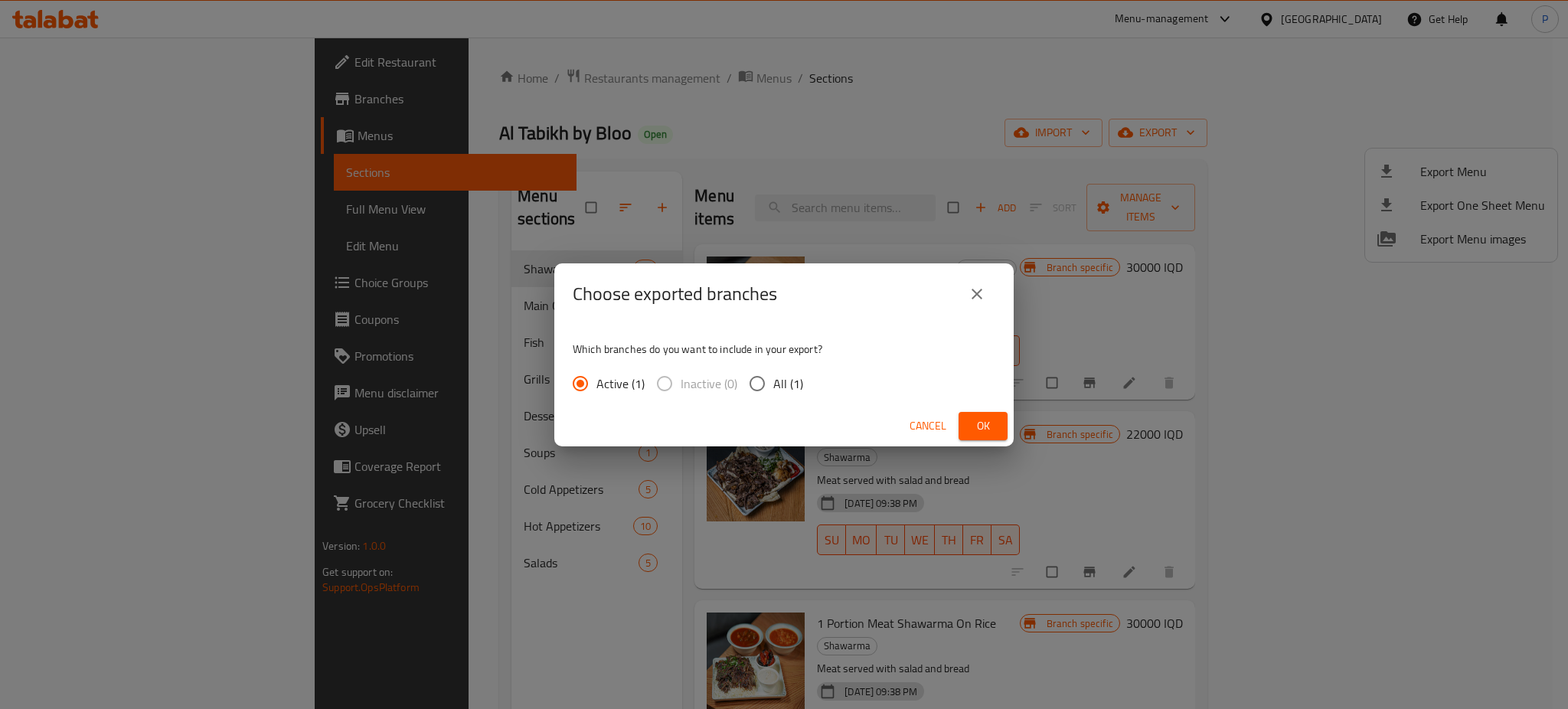
click at [766, 381] on input "All (1)" at bounding box center [757, 384] width 32 height 32
radio input "true"
click at [989, 421] on span "Ok" at bounding box center [983, 425] width 24 height 19
